Goal: Task Accomplishment & Management: Use online tool/utility

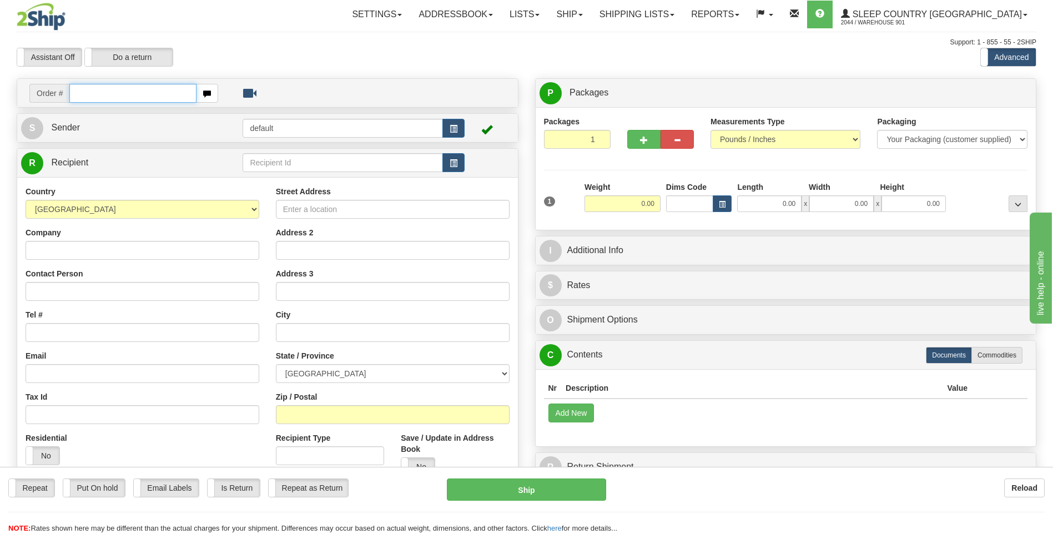
click at [93, 92] on input "text" at bounding box center [132, 93] width 127 height 19
type input "9000I061689"
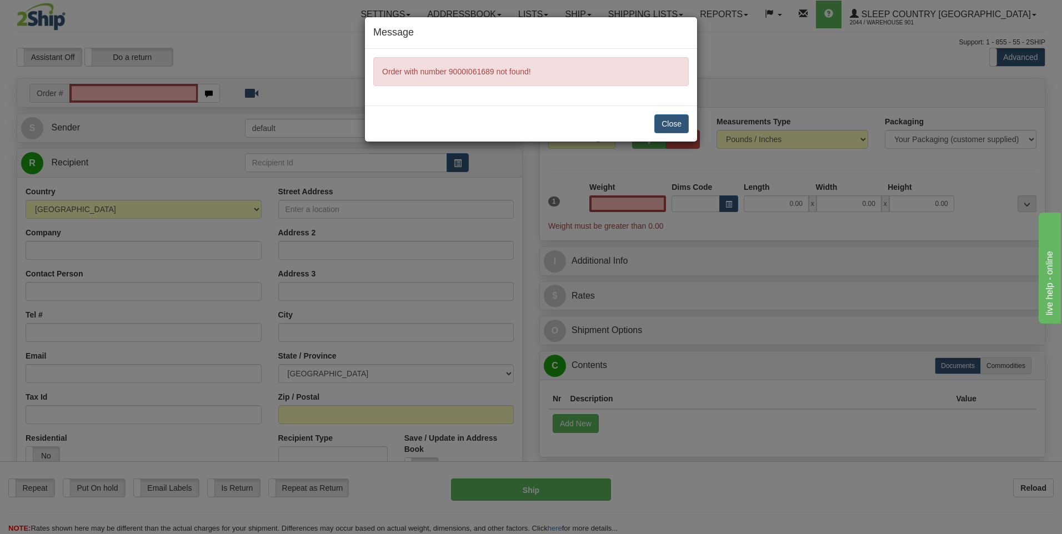
type input "0.00"
click at [685, 125] on button "Close" at bounding box center [671, 123] width 34 height 19
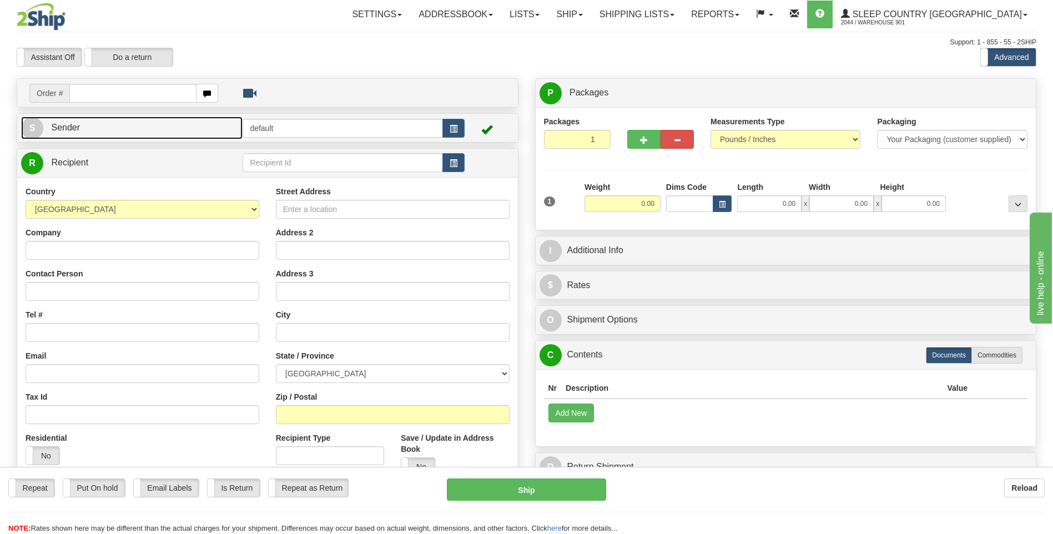
click at [109, 137] on link "S Sender" at bounding box center [132, 128] width 222 height 23
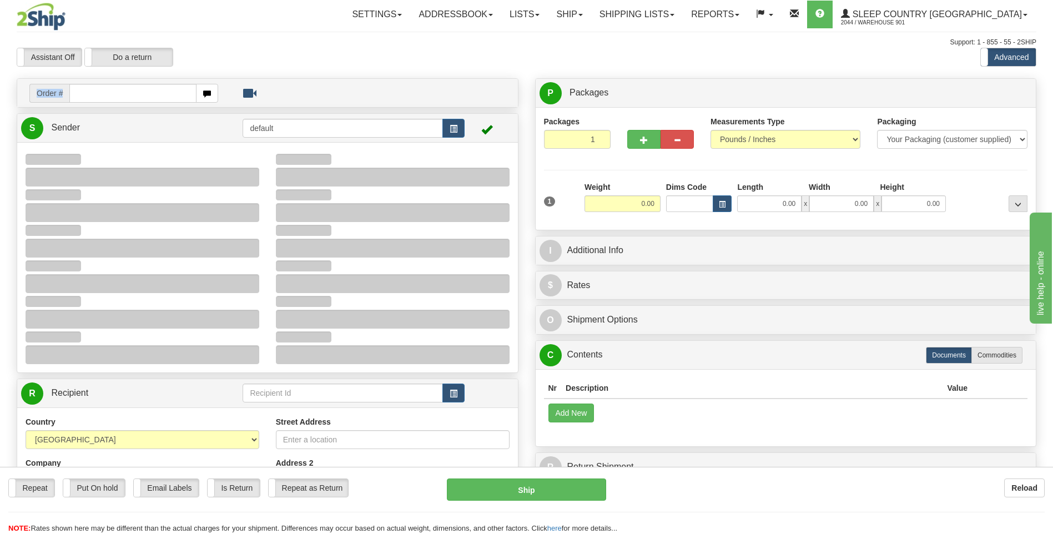
click at [123, 88] on td "Order #" at bounding box center [267, 93] width 493 height 23
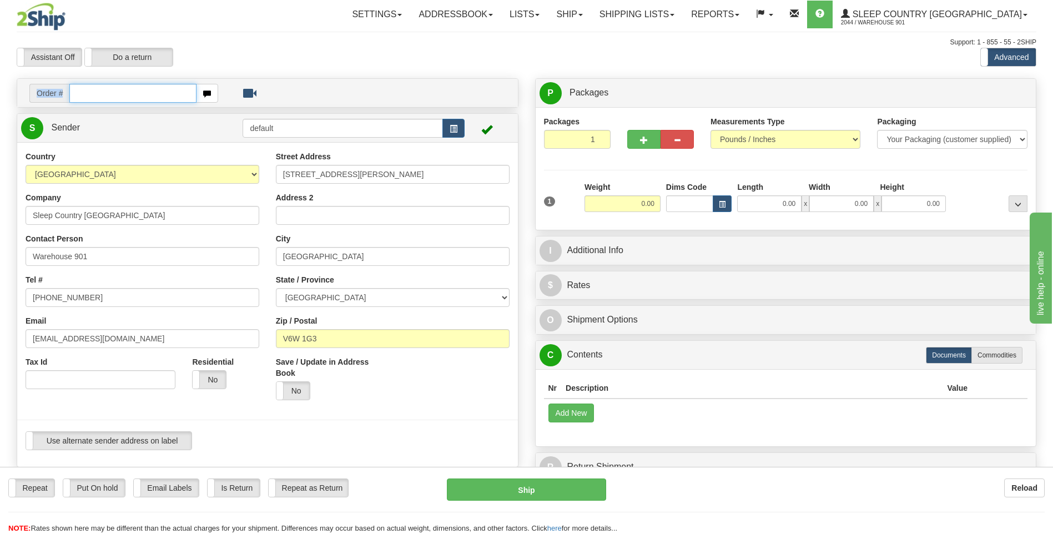
click at [124, 94] on input "text" at bounding box center [132, 93] width 127 height 19
paste input "9000I057791"
type input "9000I061689"
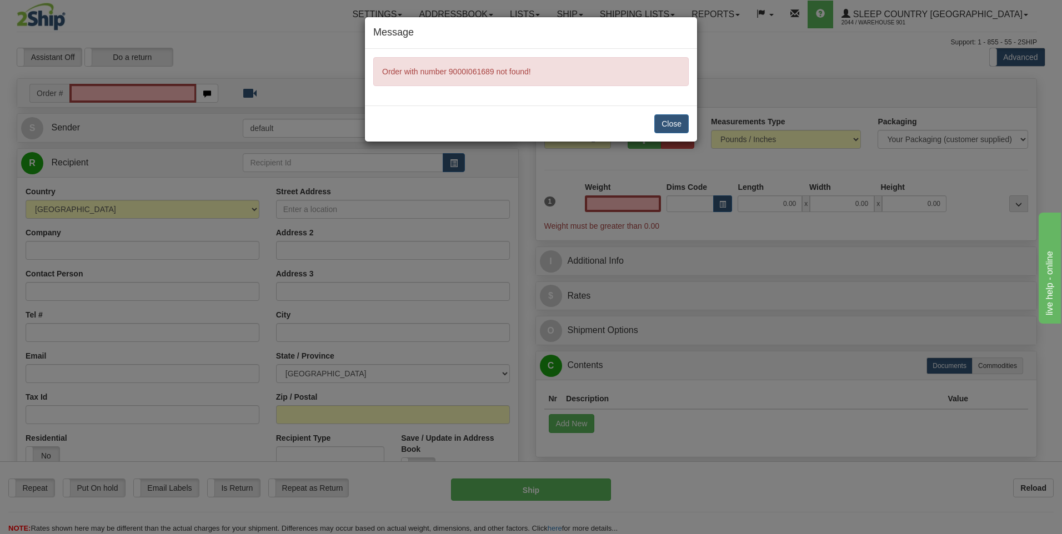
type input "0.00"
drag, startPoint x: 157, startPoint y: 170, endPoint x: 168, endPoint y: 166, distance: 12.0
click at [157, 170] on div "Message Order with number 9000I061689 not found! Close" at bounding box center [531, 267] width 1062 height 534
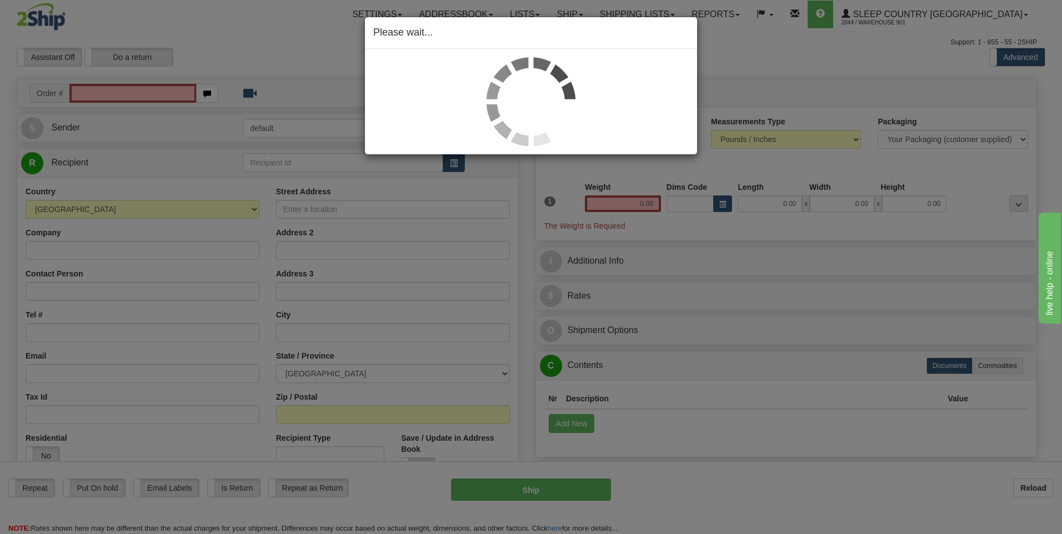
click at [308, 33] on div "Please wait..." at bounding box center [531, 267] width 1062 height 534
